Goal: Use online tool/utility: Use online tool/utility

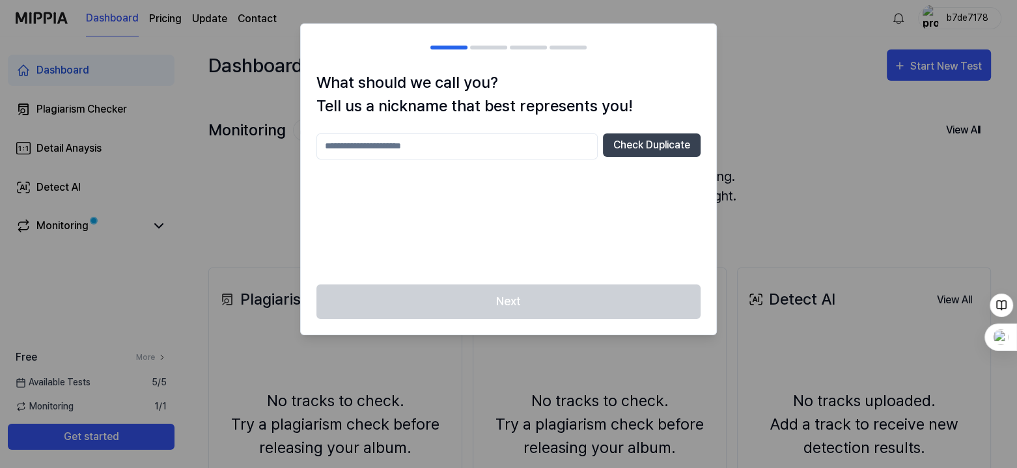
click at [467, 148] on input "text" at bounding box center [456, 146] width 281 height 26
type input "*******"
click at [651, 136] on button "Check Duplicate" at bounding box center [652, 144] width 98 height 23
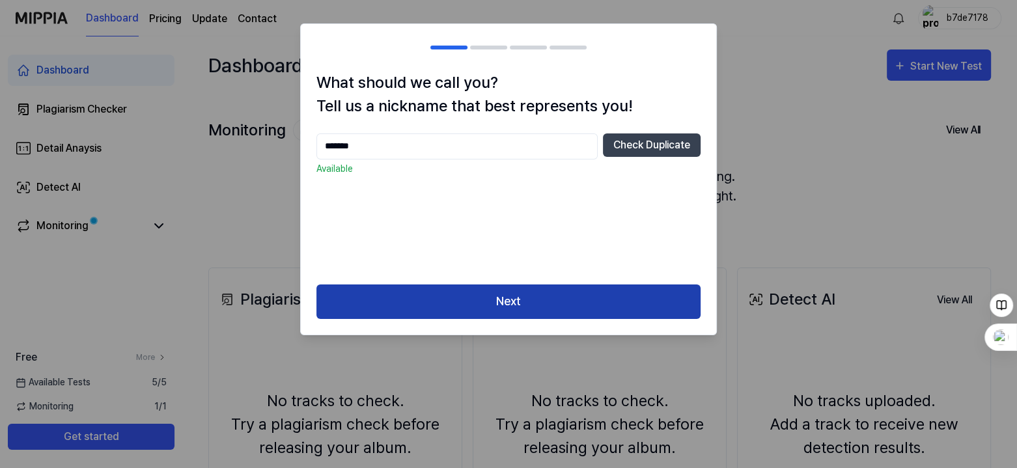
click at [519, 303] on button "Next" at bounding box center [508, 301] width 384 height 34
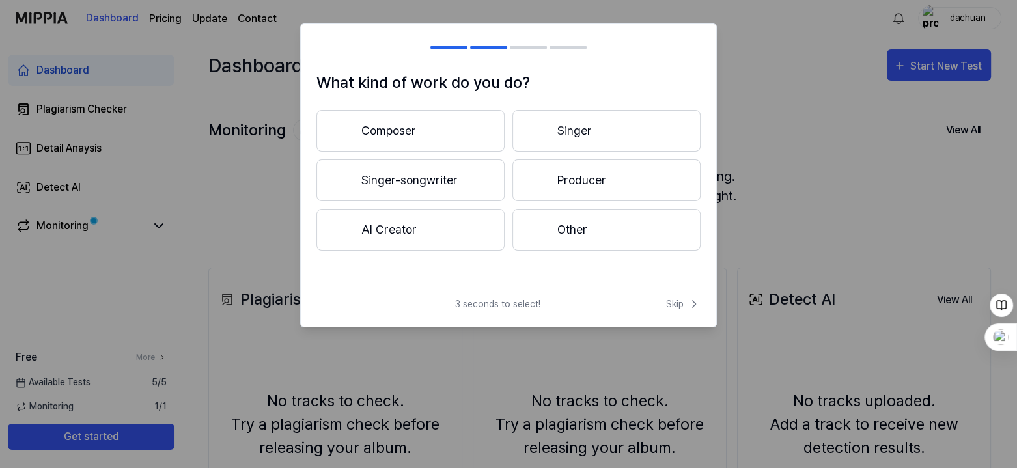
click at [573, 228] on button "Other" at bounding box center [606, 230] width 188 height 42
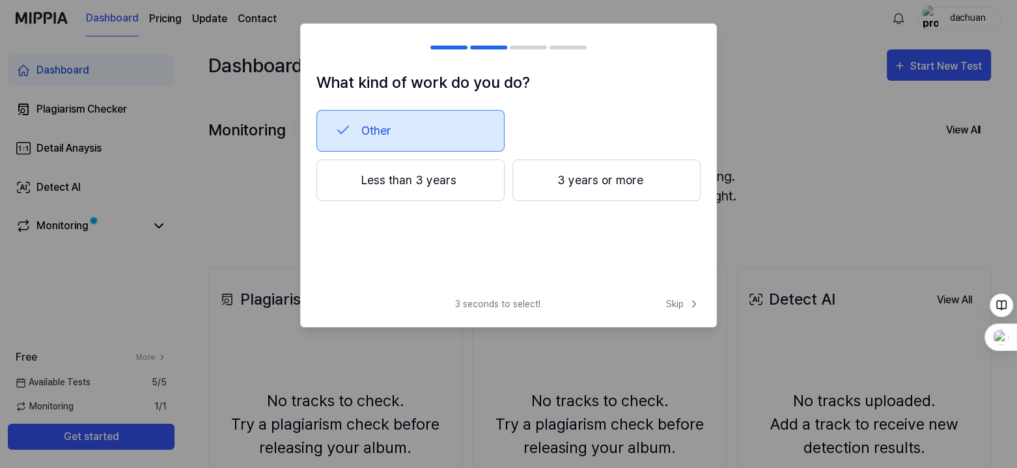
click at [662, 301] on div "3 seconds to select! Skip" at bounding box center [508, 311] width 415 height 29
click at [677, 301] on span "Skip" at bounding box center [683, 304] width 34 height 14
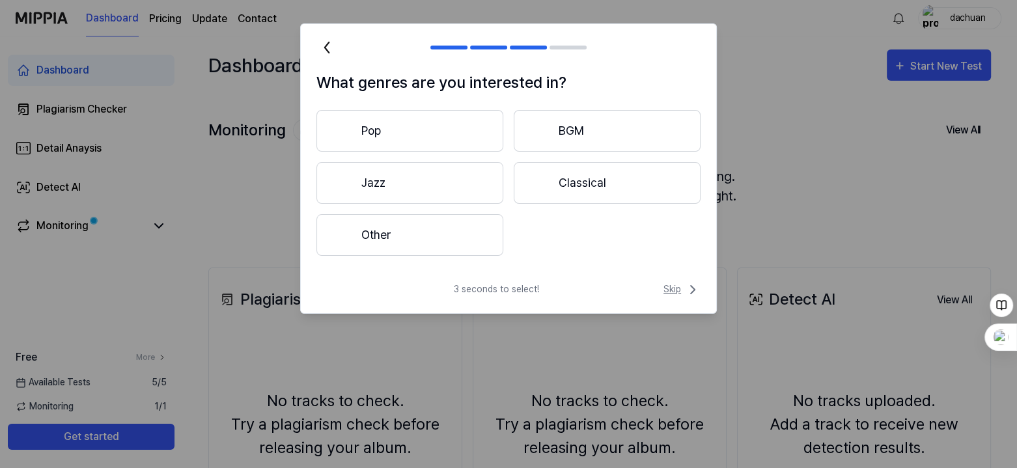
click at [677, 293] on span "Skip" at bounding box center [681, 290] width 37 height 16
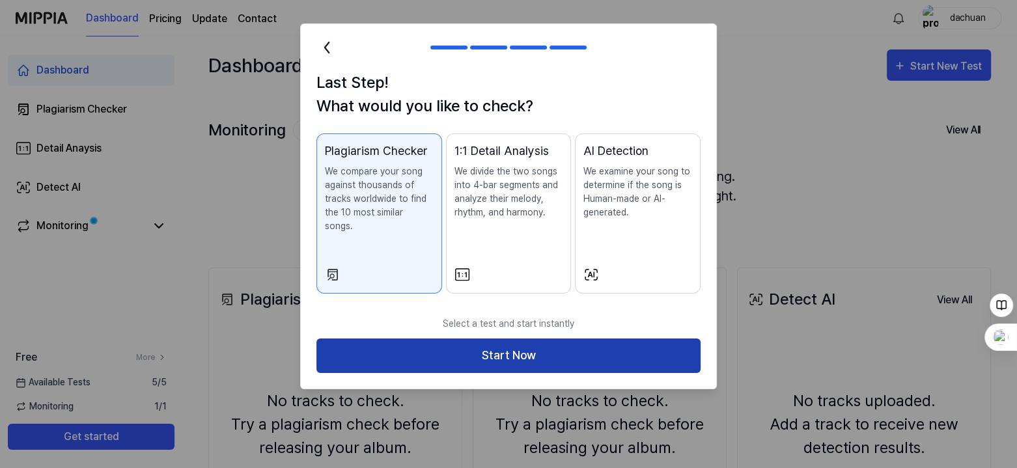
click at [500, 338] on button "Start Now" at bounding box center [508, 355] width 384 height 34
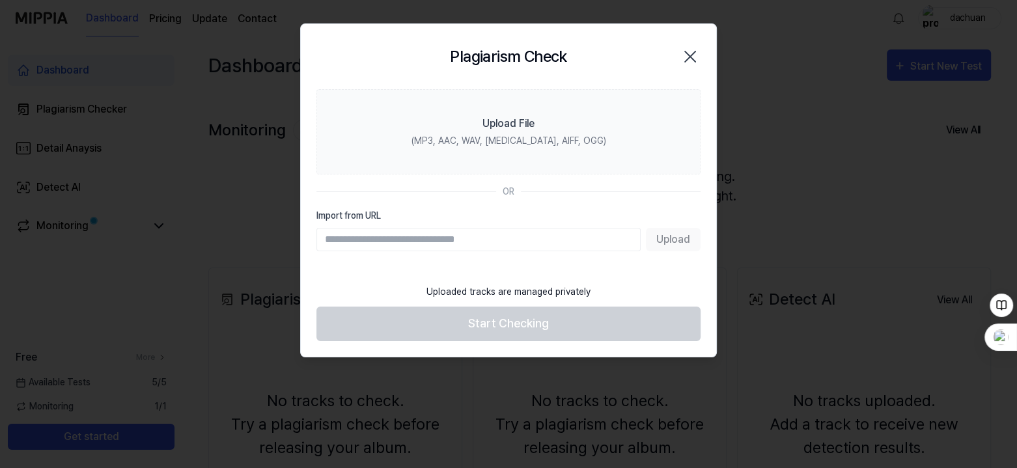
click at [501, 245] on input "Import from URL" at bounding box center [478, 239] width 324 height 23
click at [517, 247] on input "Import from URL" at bounding box center [478, 239] width 324 height 23
click at [519, 241] on input "Import from URL" at bounding box center [478, 239] width 324 height 23
paste input "**********"
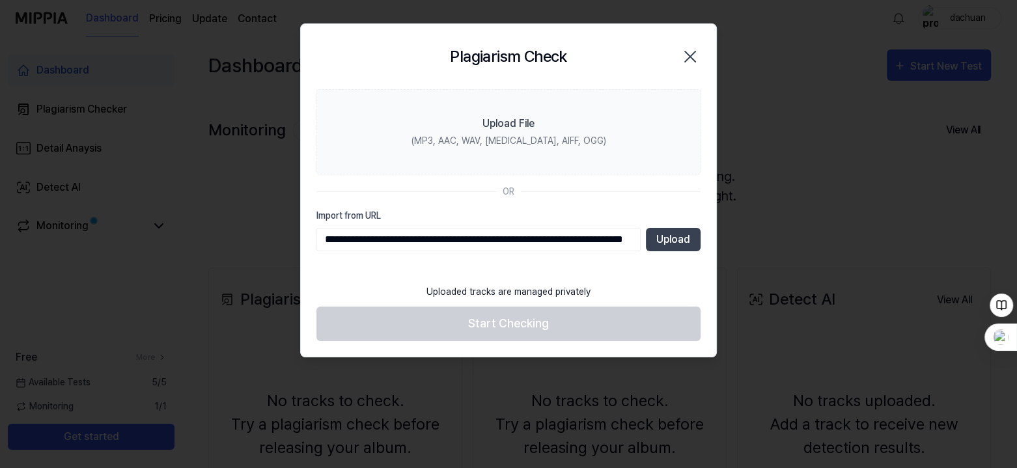
scroll to position [0, 95]
type input "**********"
click at [687, 236] on button "Upload" at bounding box center [673, 239] width 55 height 23
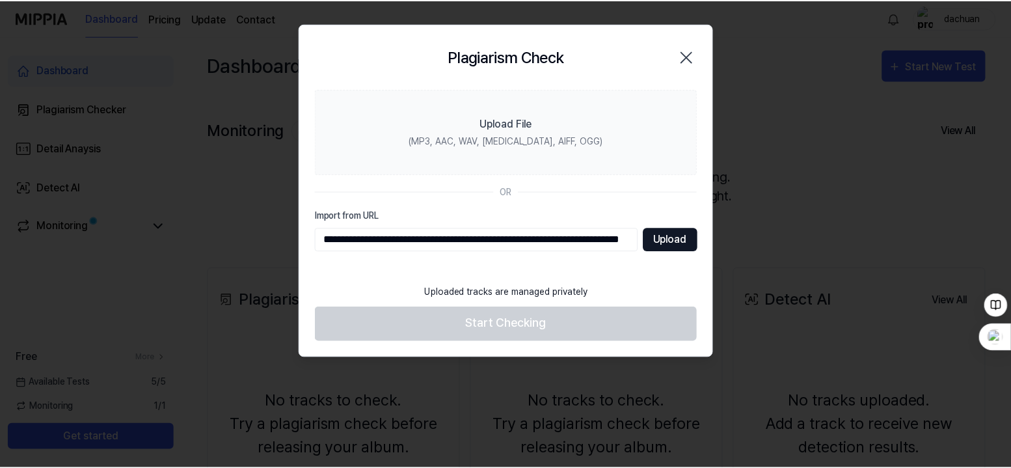
scroll to position [0, 0]
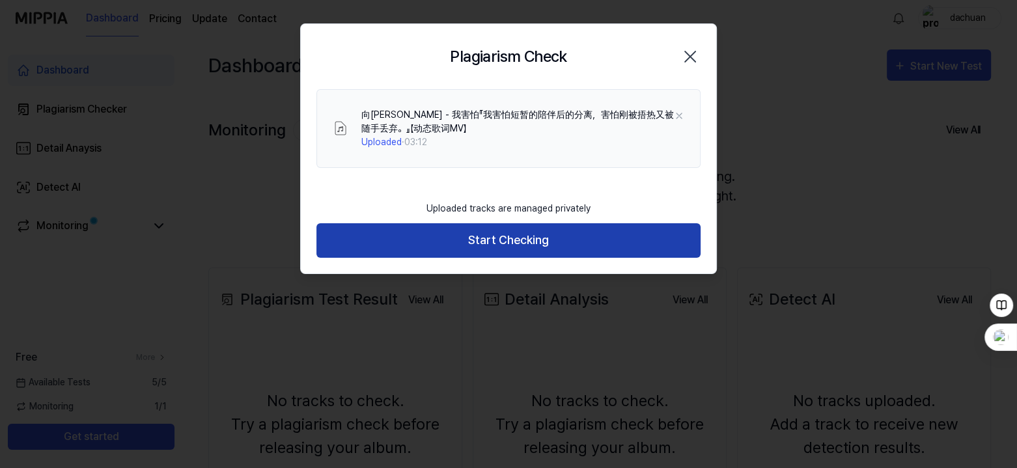
click at [519, 241] on button "Start Checking" at bounding box center [508, 240] width 384 height 34
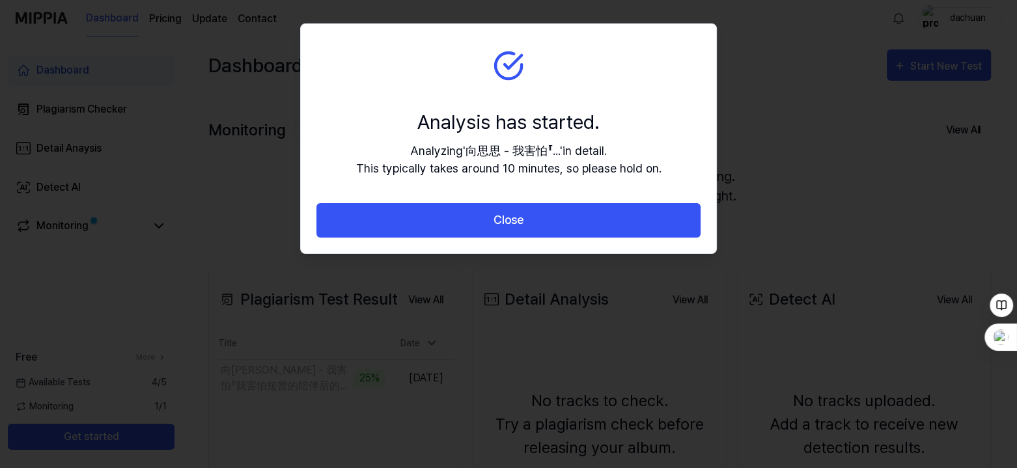
drag, startPoint x: 842, startPoint y: 125, endPoint x: 844, endPoint y: 107, distance: 17.8
click at [842, 125] on div at bounding box center [508, 234] width 1017 height 468
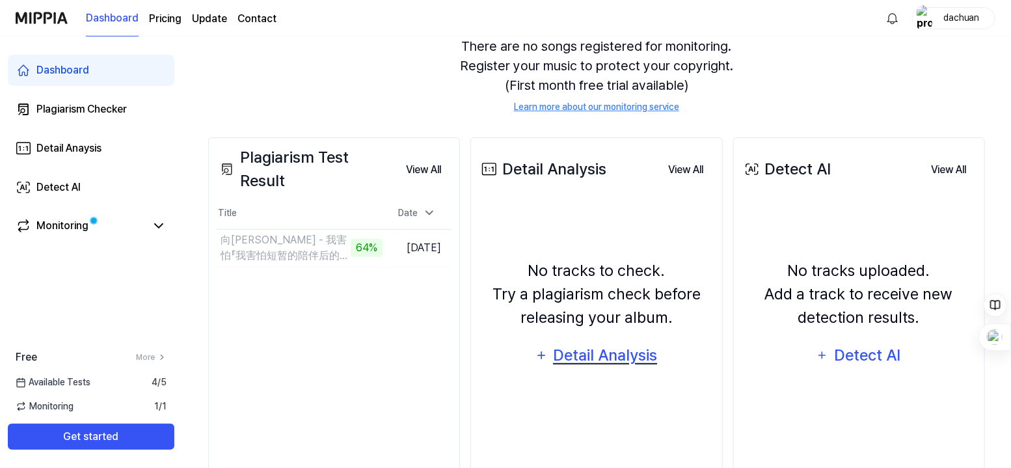
scroll to position [122, 0]
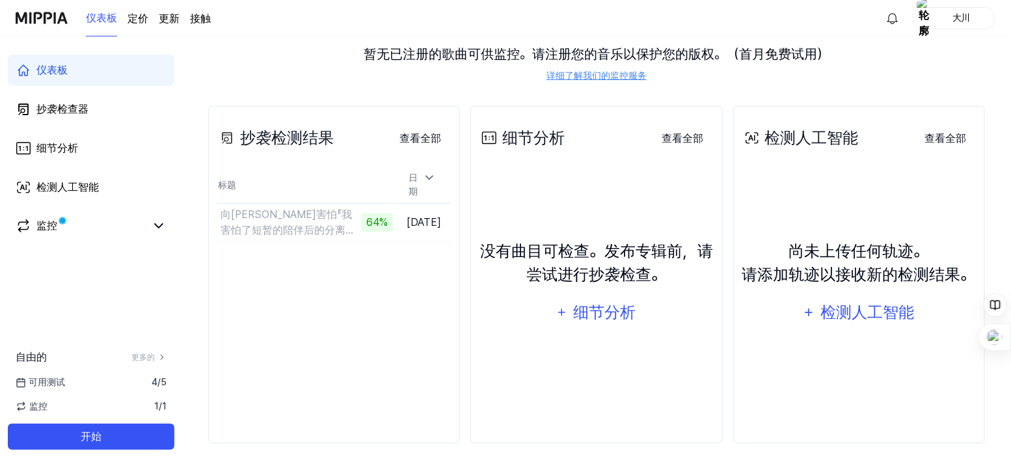
click at [543, 421] on div "细节分析 查看全部 细节分析 没有曲目可检查。发布专辑前，请尝试进行抄袭检查。 细节分析 查看全部" at bounding box center [597, 274] width 252 height 337
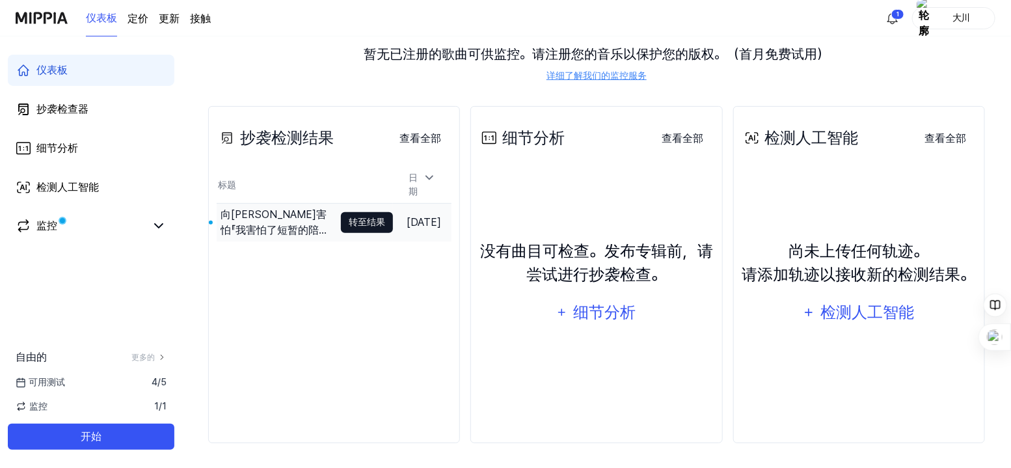
click at [349, 217] on font "转至结果" at bounding box center [367, 222] width 36 height 10
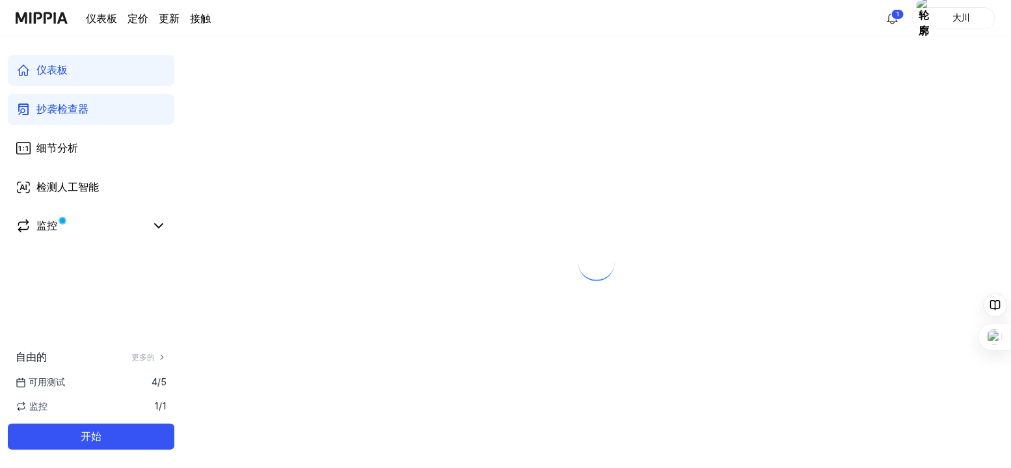
scroll to position [0, 0]
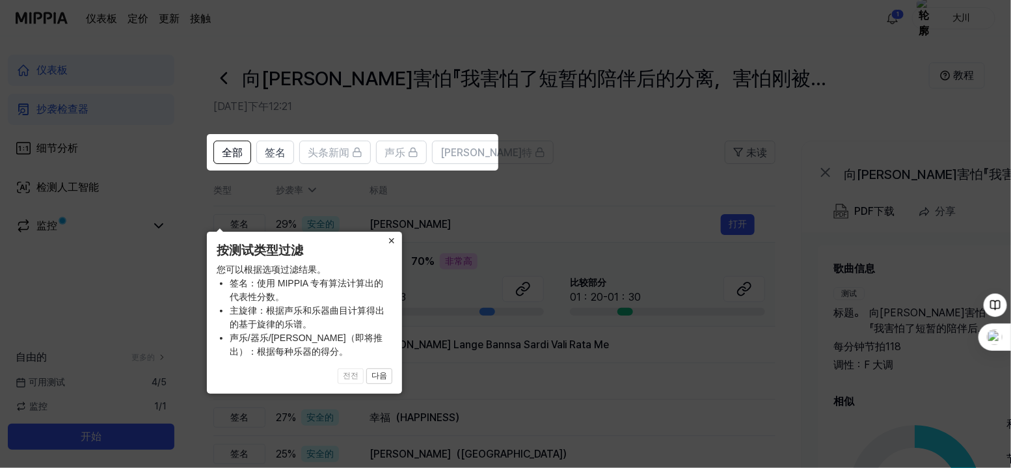
click at [393, 240] on font "×" at bounding box center [392, 240] width 7 height 13
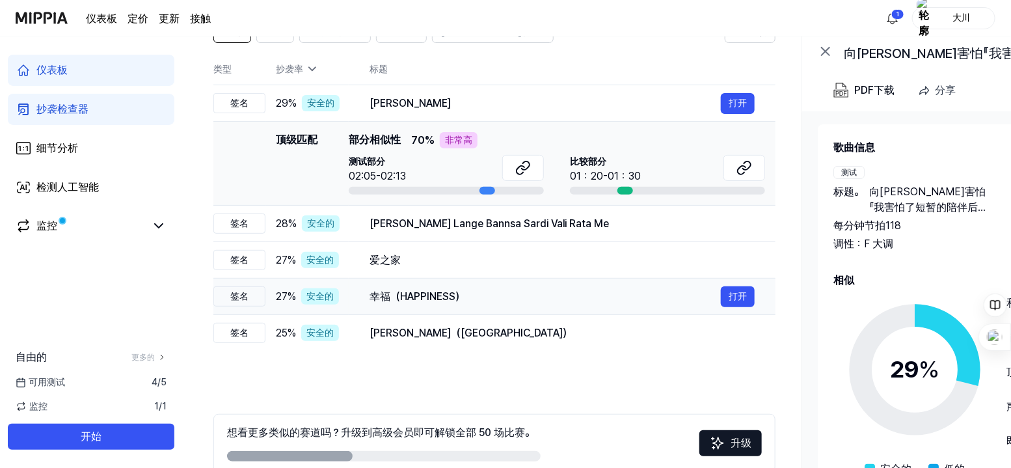
scroll to position [187, 0]
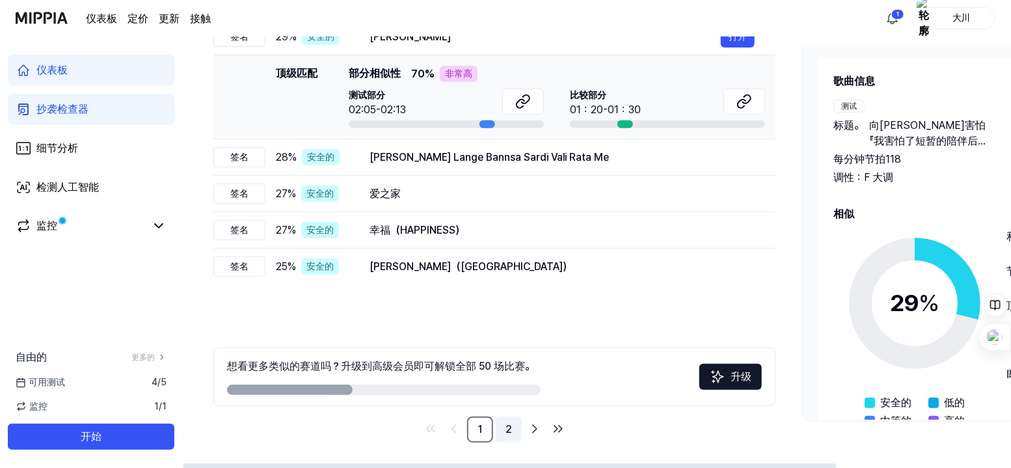
click at [503, 430] on link "2" at bounding box center [509, 430] width 26 height 26
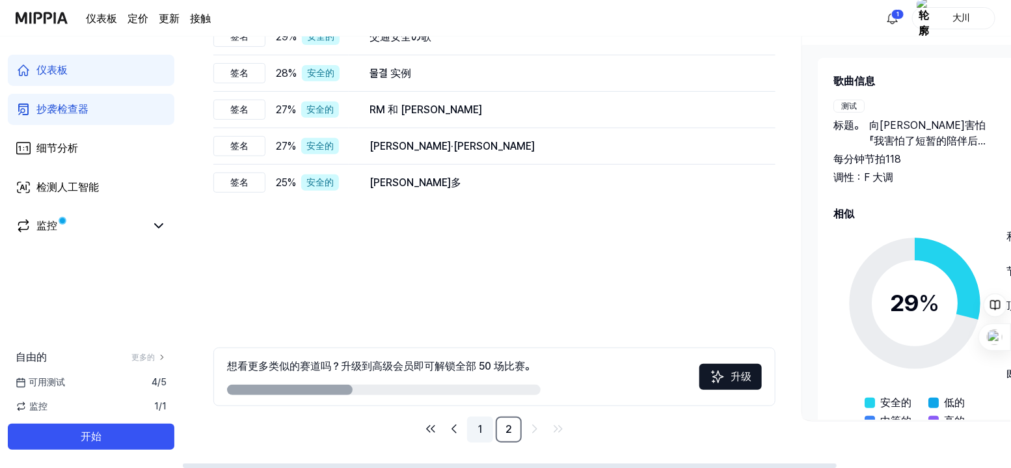
click at [479, 432] on font "1" at bounding box center [480, 429] width 4 height 12
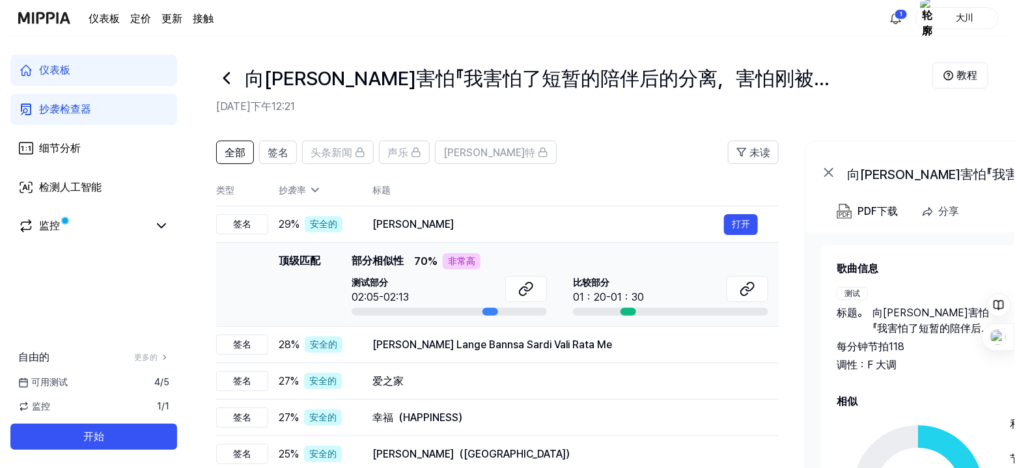
scroll to position [0, 0]
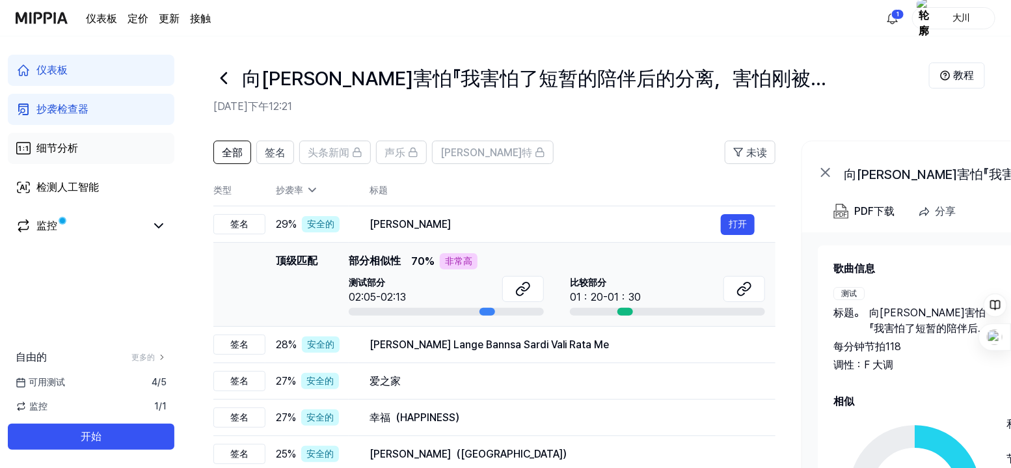
click at [74, 146] on font "细节分析" at bounding box center [57, 148] width 42 height 12
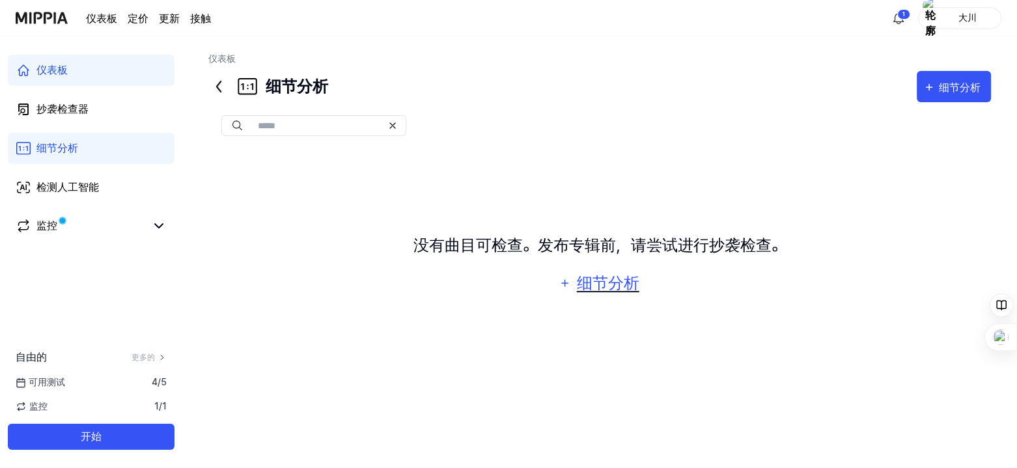
click at [615, 287] on font "细节分析" at bounding box center [608, 282] width 62 height 19
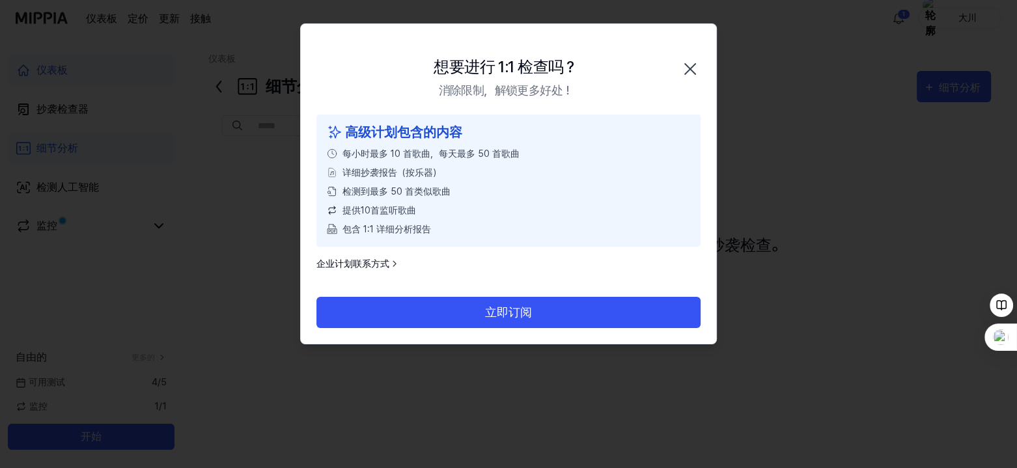
click at [689, 69] on icon "button" at bounding box center [690, 69] width 10 height 10
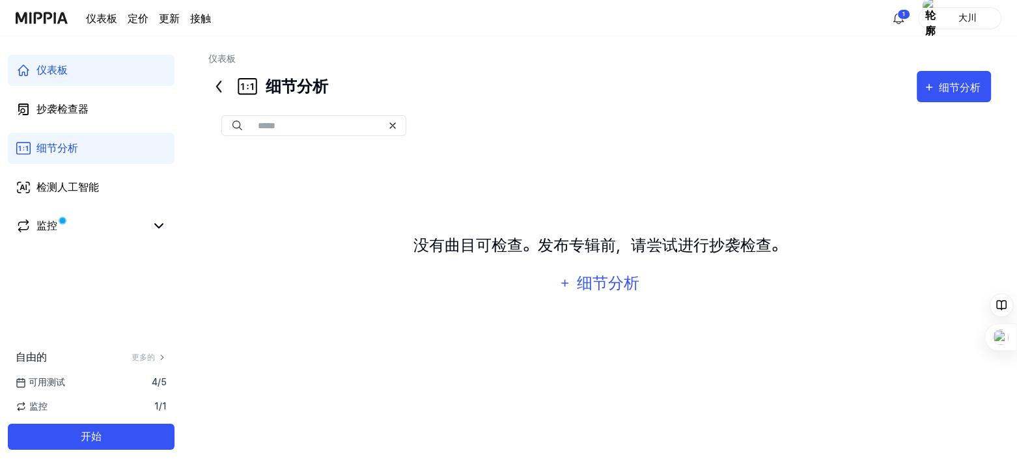
click at [860, 279] on div "没有曲目可检查。发布专辑前，请尝试进行抄袭检查。 细节分析" at bounding box center [599, 266] width 782 height 234
